Goal: Find contact information: Find contact information

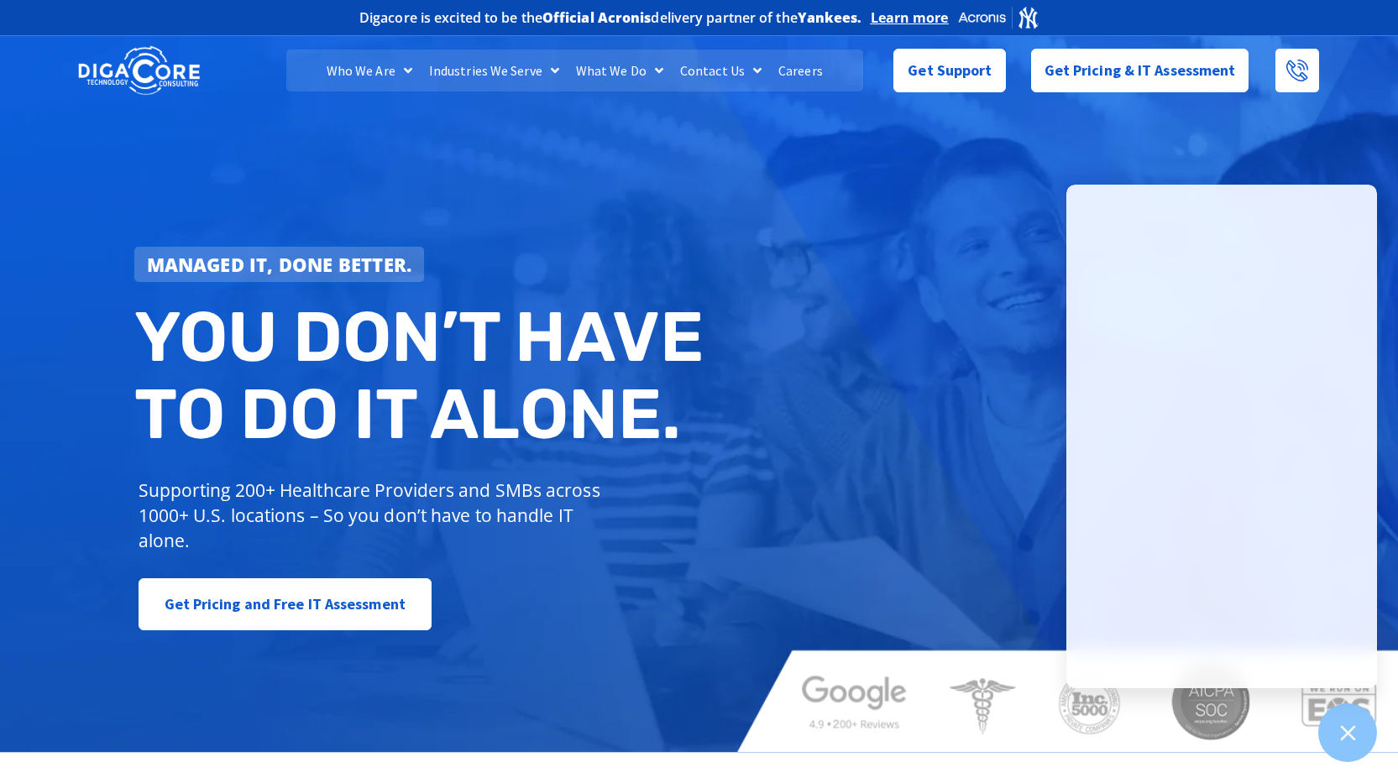
click at [737, 69] on link "Contact Us" at bounding box center [721, 71] width 98 height 42
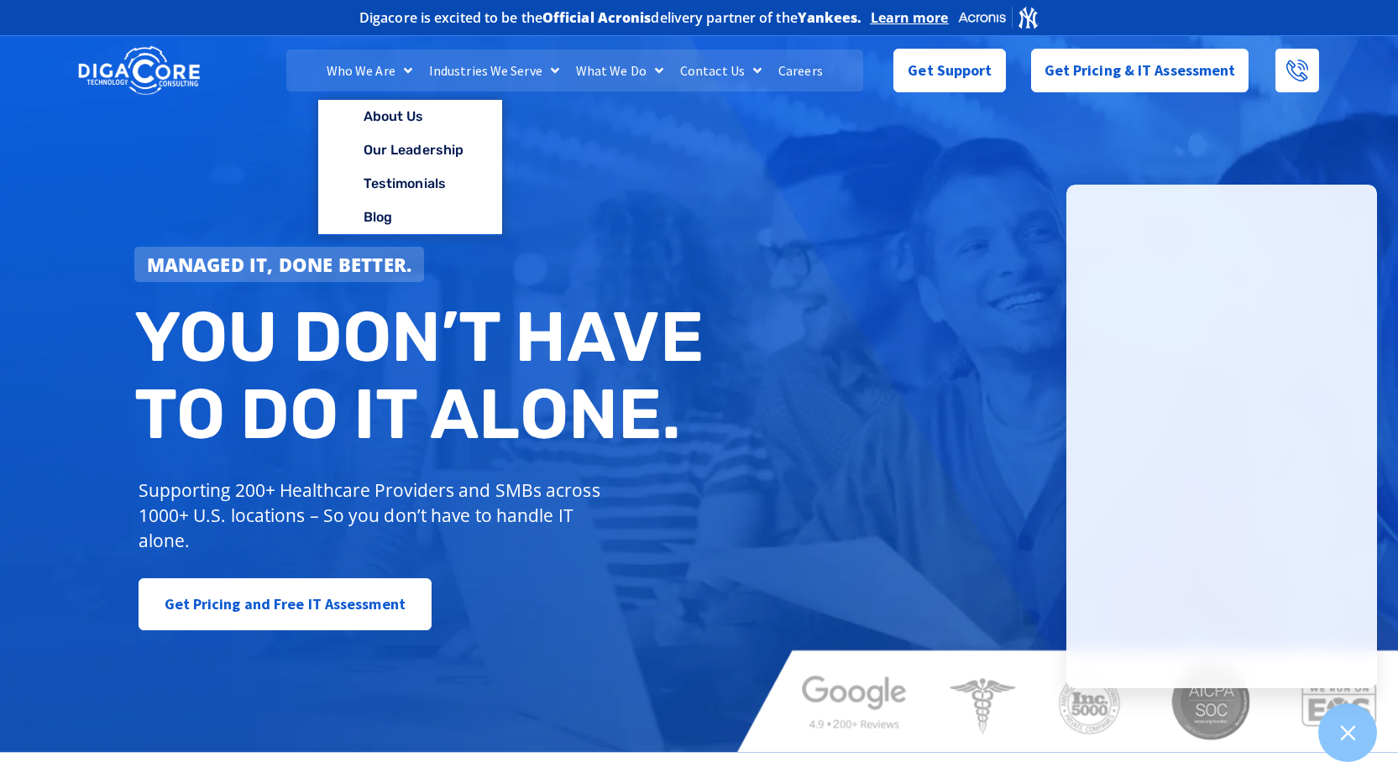
click at [374, 65] on link "Who We Are" at bounding box center [369, 71] width 102 height 42
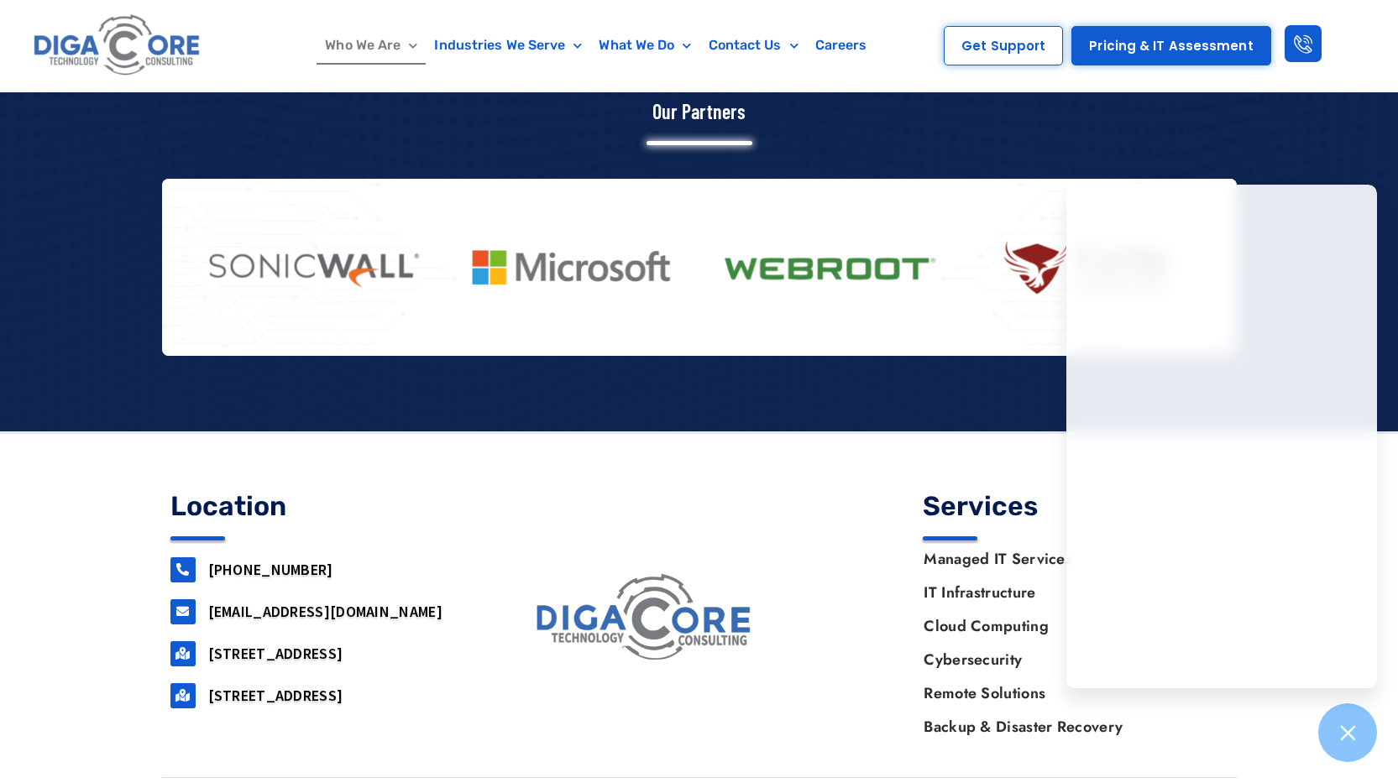
scroll to position [2131, 0]
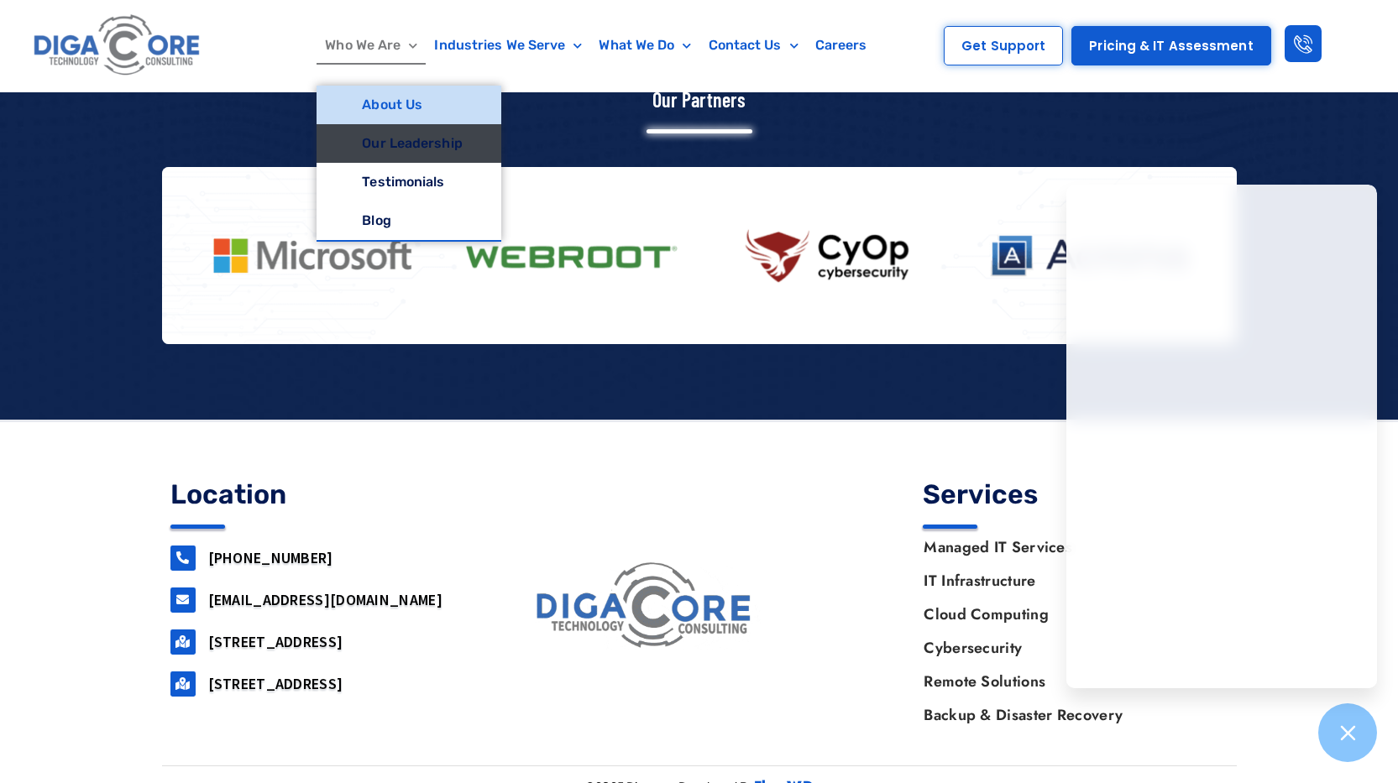
click at [368, 141] on link "Our Leadership" at bounding box center [408, 143] width 184 height 39
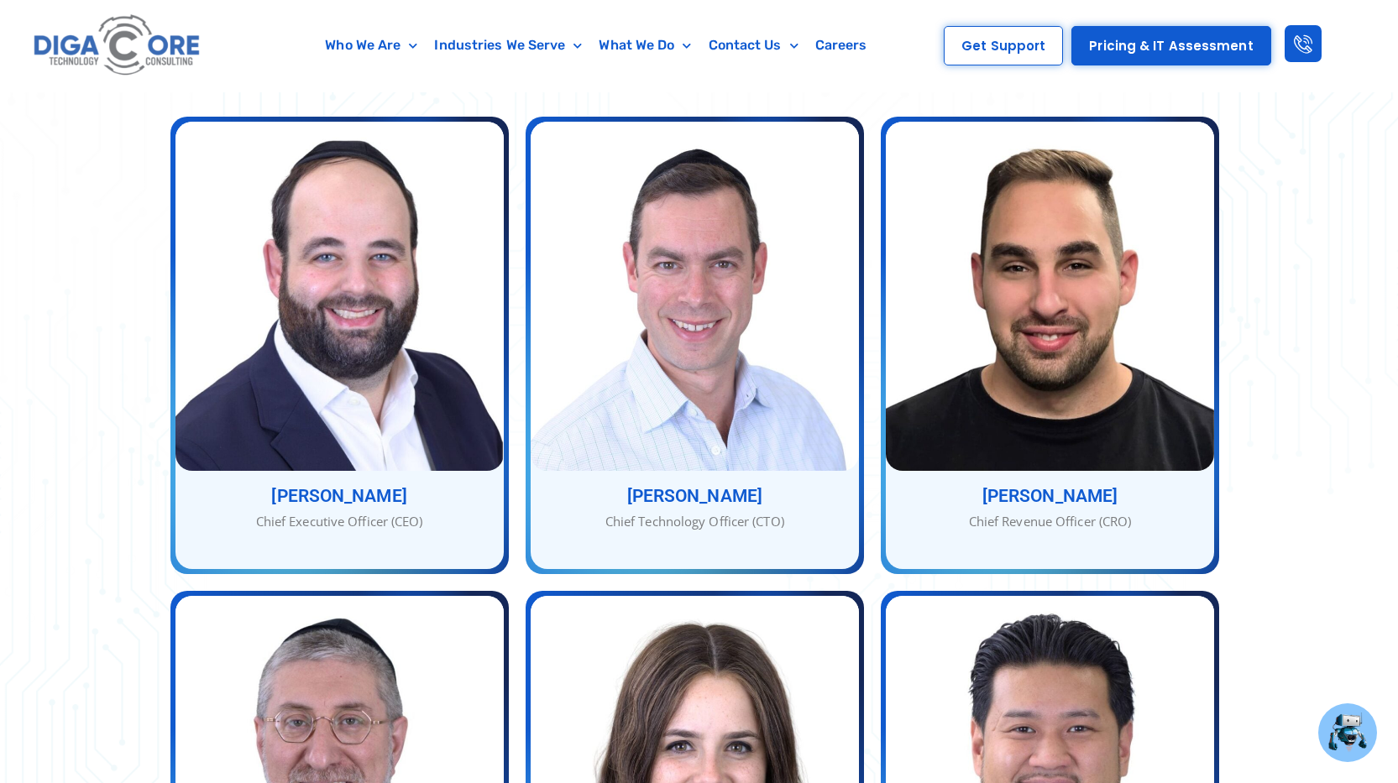
scroll to position [672, 0]
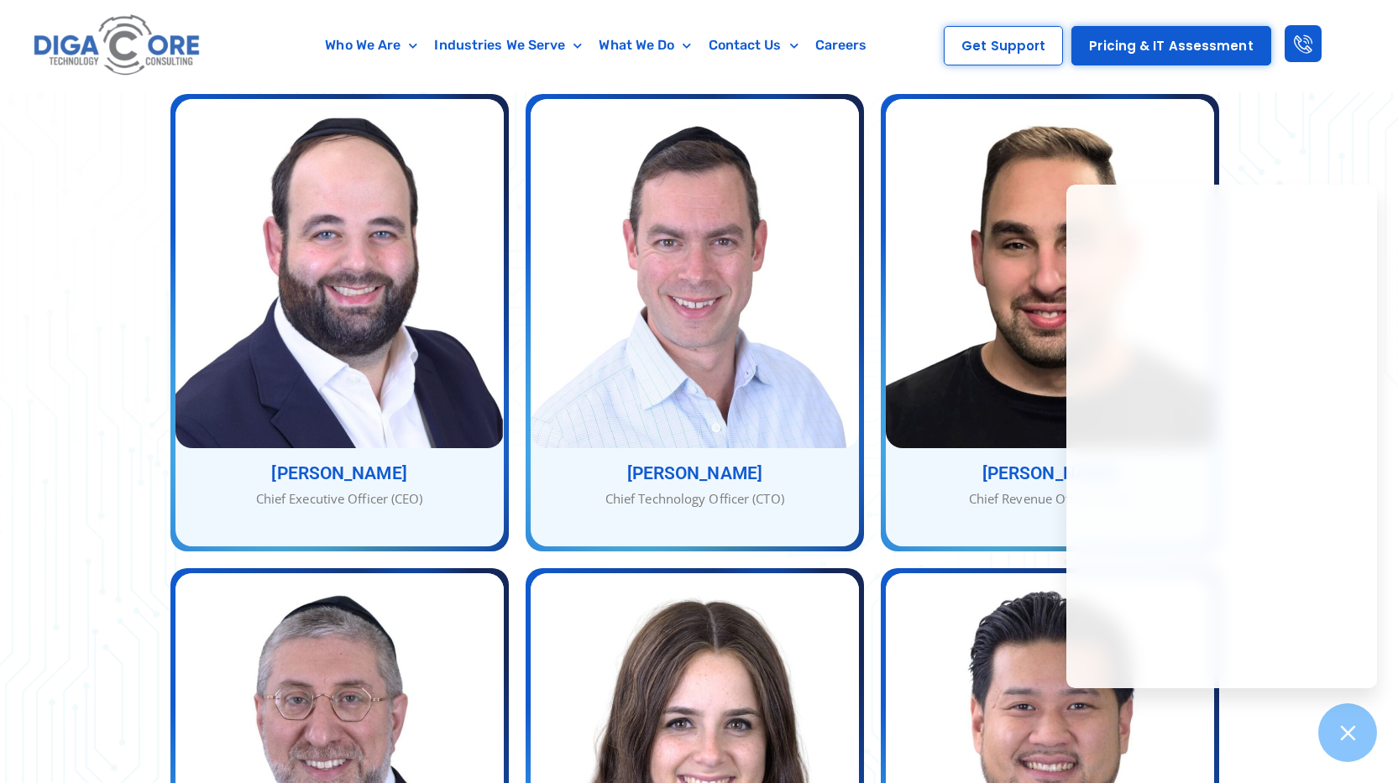
drag, startPoint x: 557, startPoint y: 139, endPoint x: 702, endPoint y: 140, distance: 144.4
click at [702, 140] on div "Nathan Berger Nathan discovered his passion for computers and technology at the…" at bounding box center [695, 322] width 328 height 447
copy h3 "Nathan Berger"
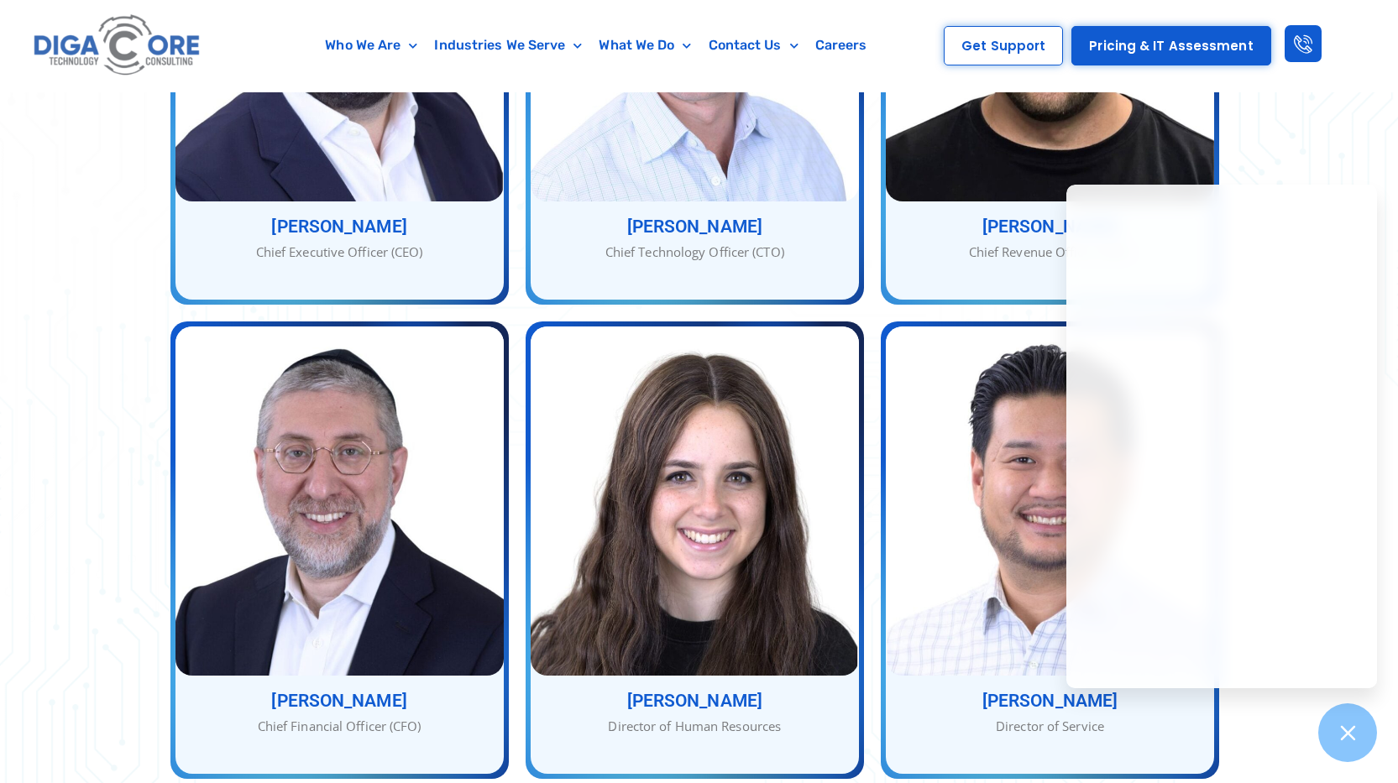
scroll to position [923, 0]
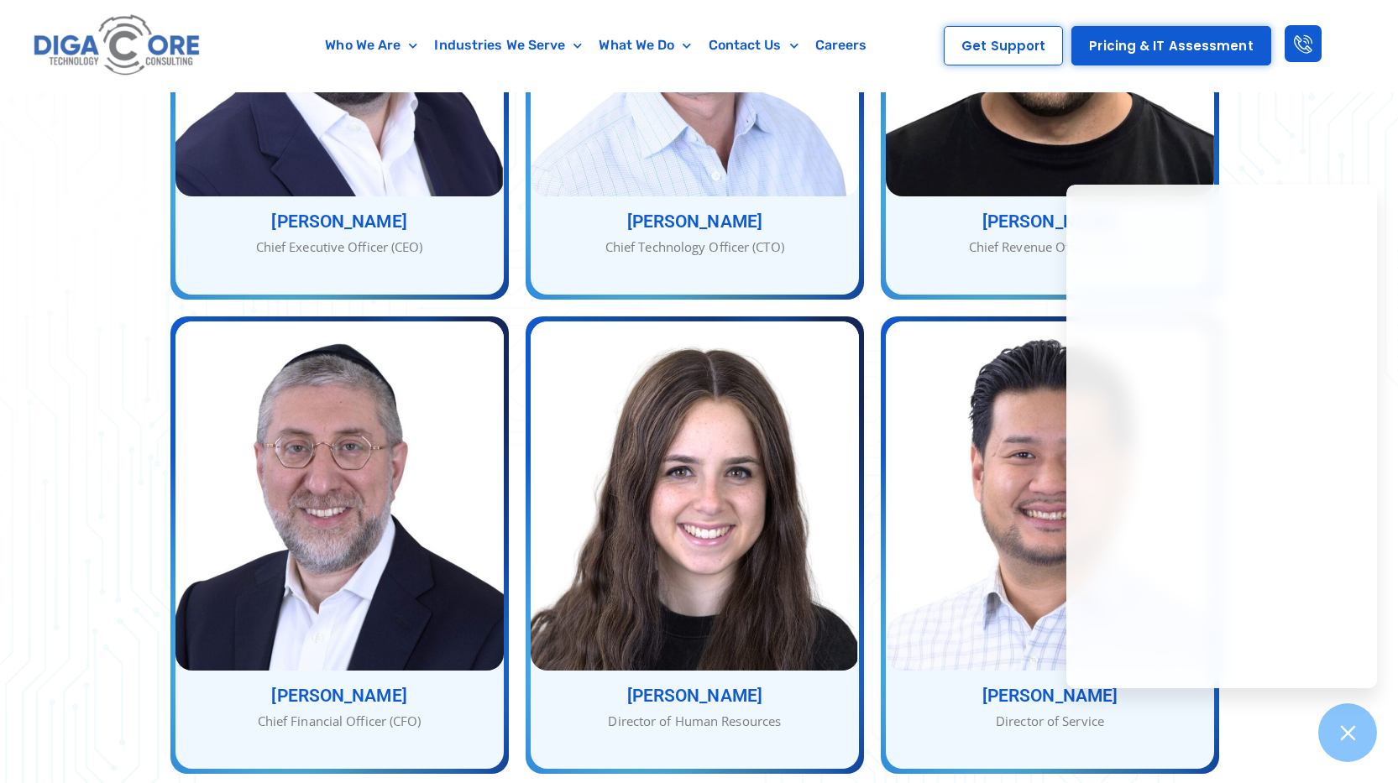
click at [1281, 706] on div "Our Service Team With many combined years of experience, Nathan, Abe, and Jacob…" at bounding box center [699, 443] width 1398 height 1780
click at [1361, 742] on div at bounding box center [1347, 732] width 59 height 59
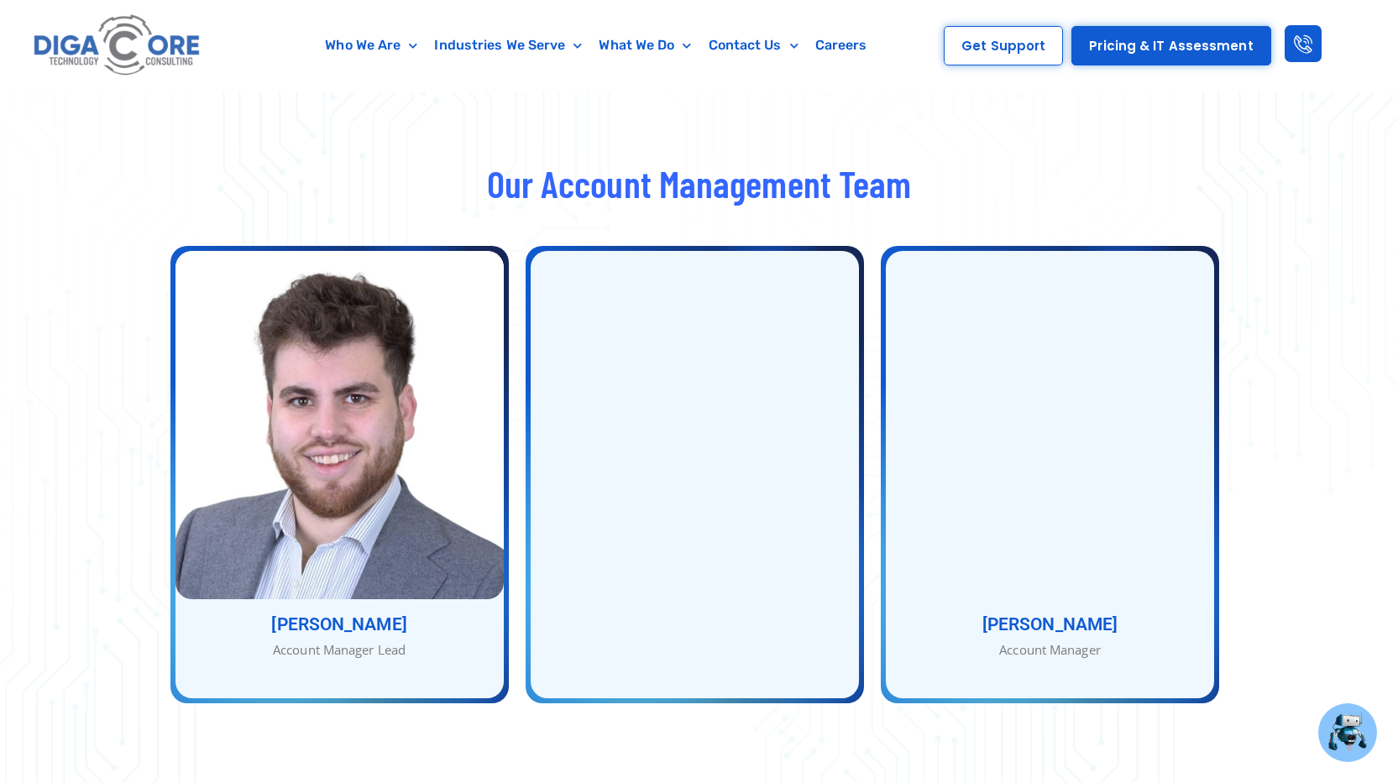
scroll to position [2099, 0]
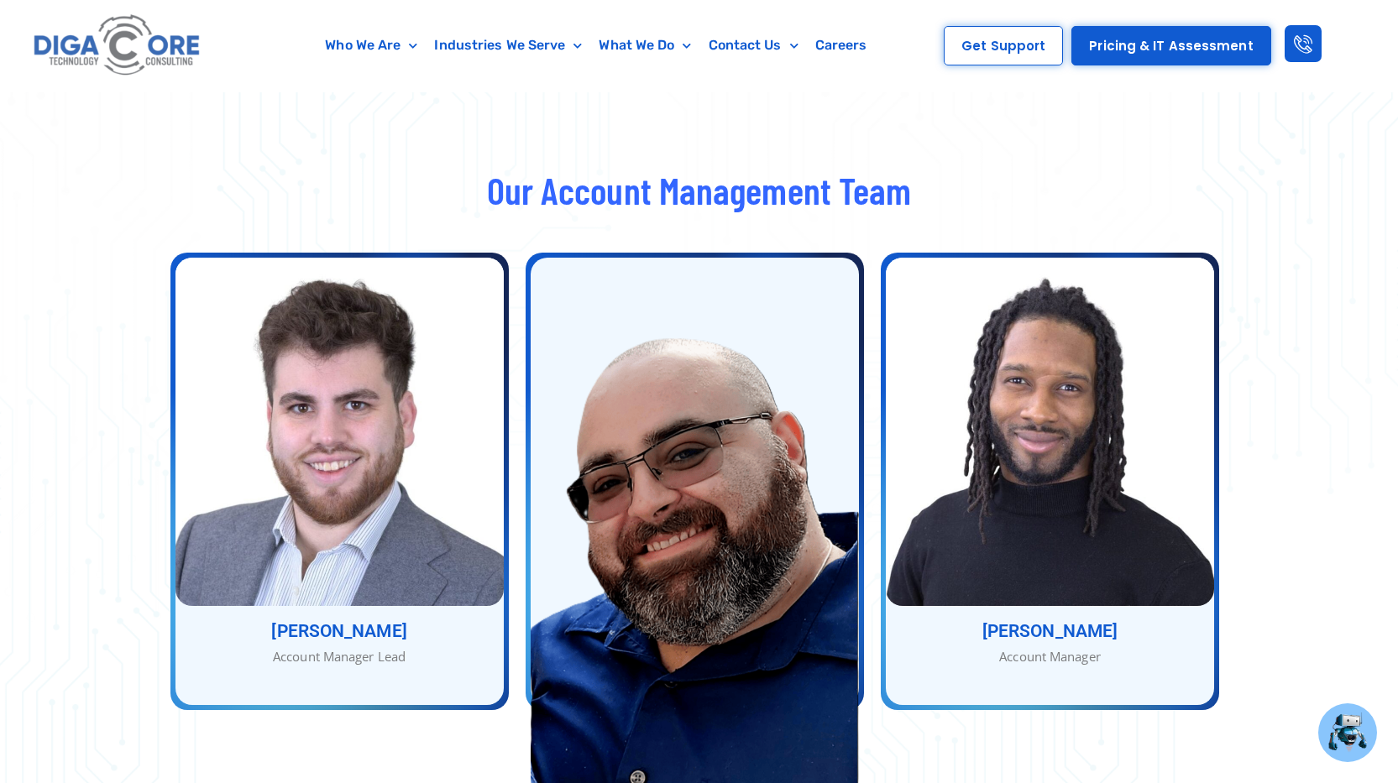
click at [1336, 288] on div "Our Account Management Team Sammy Lederer Account Manager Lead Sammy Lederer Ac…" at bounding box center [699, 475] width 1398 height 637
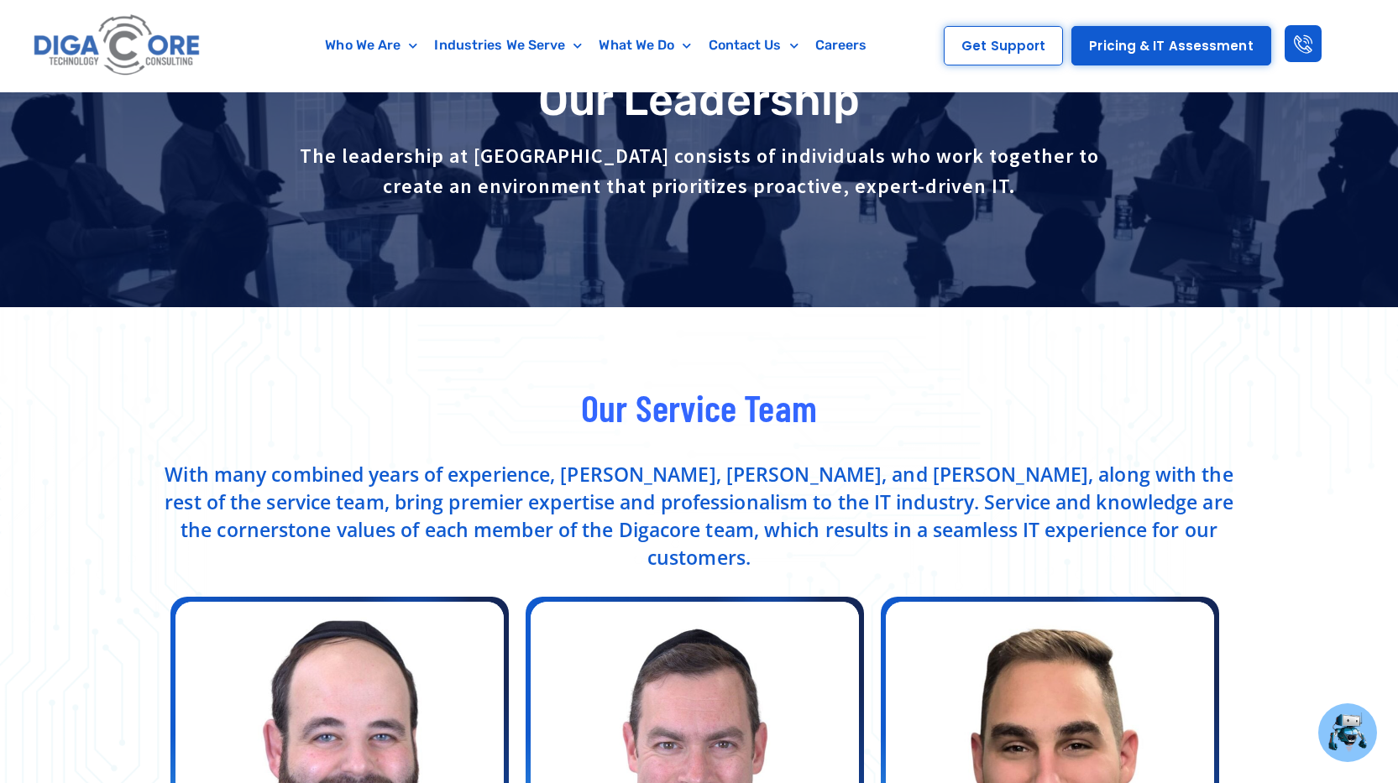
scroll to position [168, 0]
